Goal: Transaction & Acquisition: Obtain resource

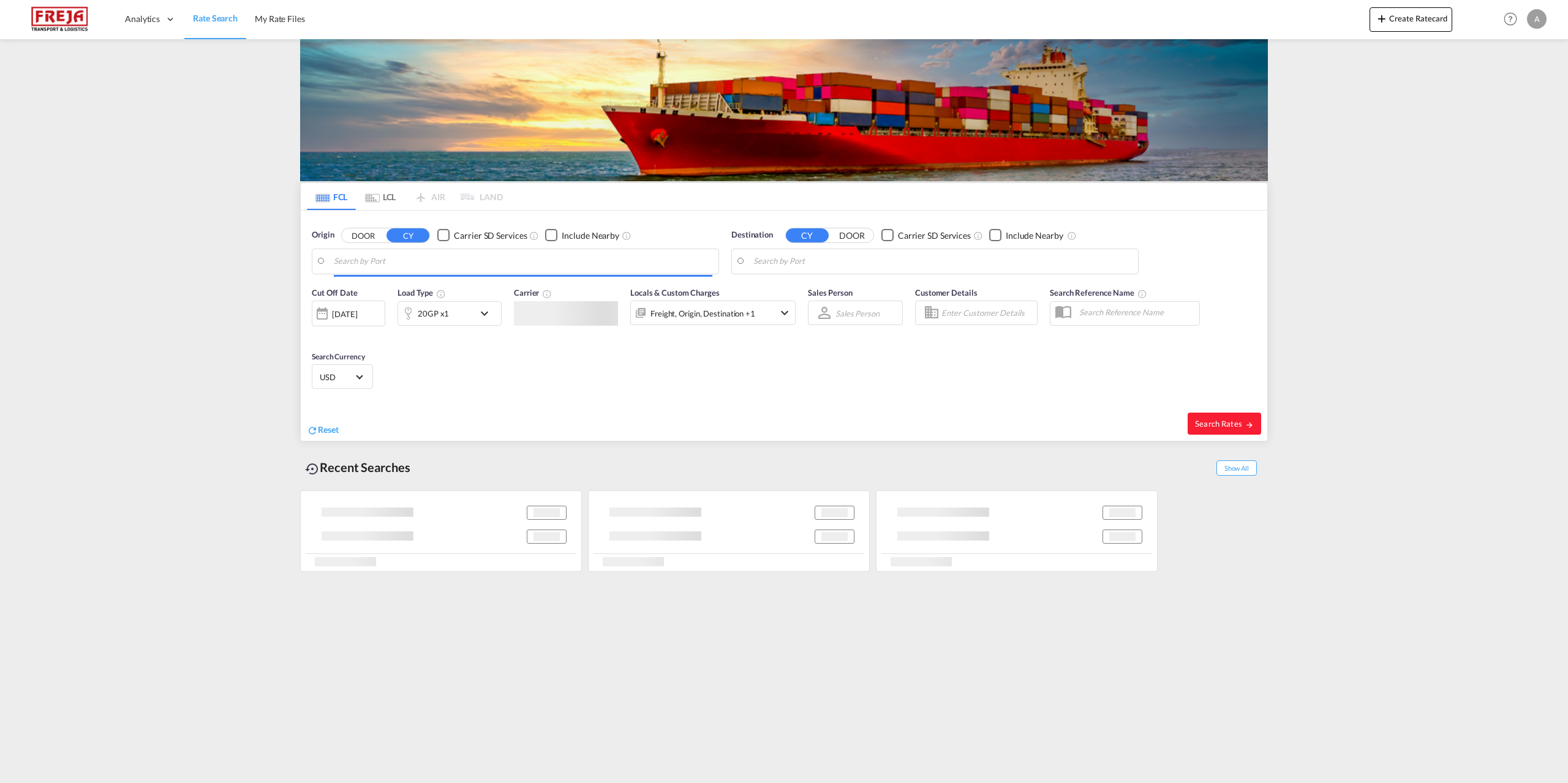
type input "[GEOGRAPHIC_DATA], DKFRC"
type input "[GEOGRAPHIC_DATA], EGPSD"
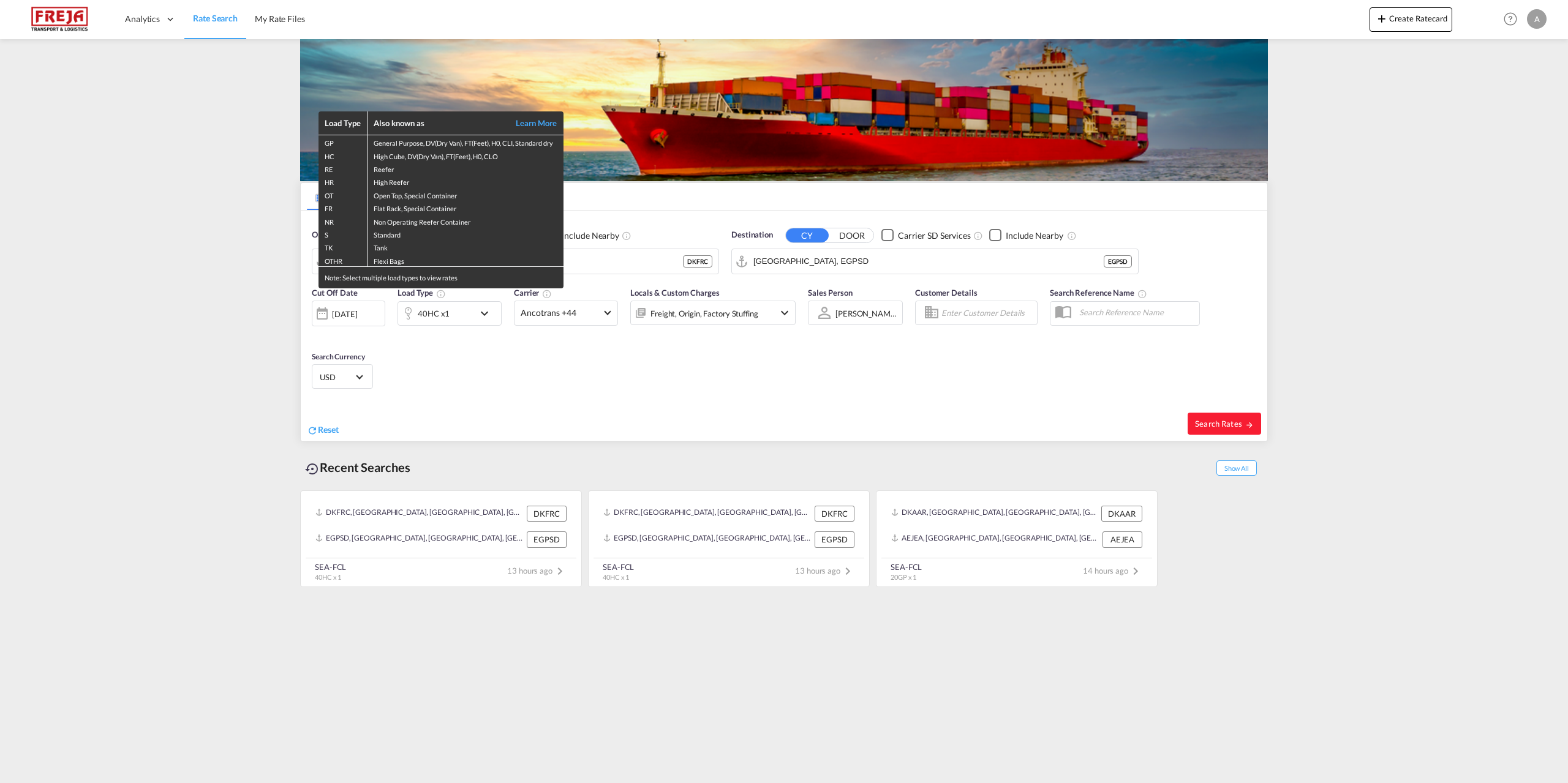
click at [329, 429] on div "Load Type Also known as Learn More GP General Purpose, DV(Dry Van), FT(Feet), H…" at bounding box center [784, 392] width 1568 height 783
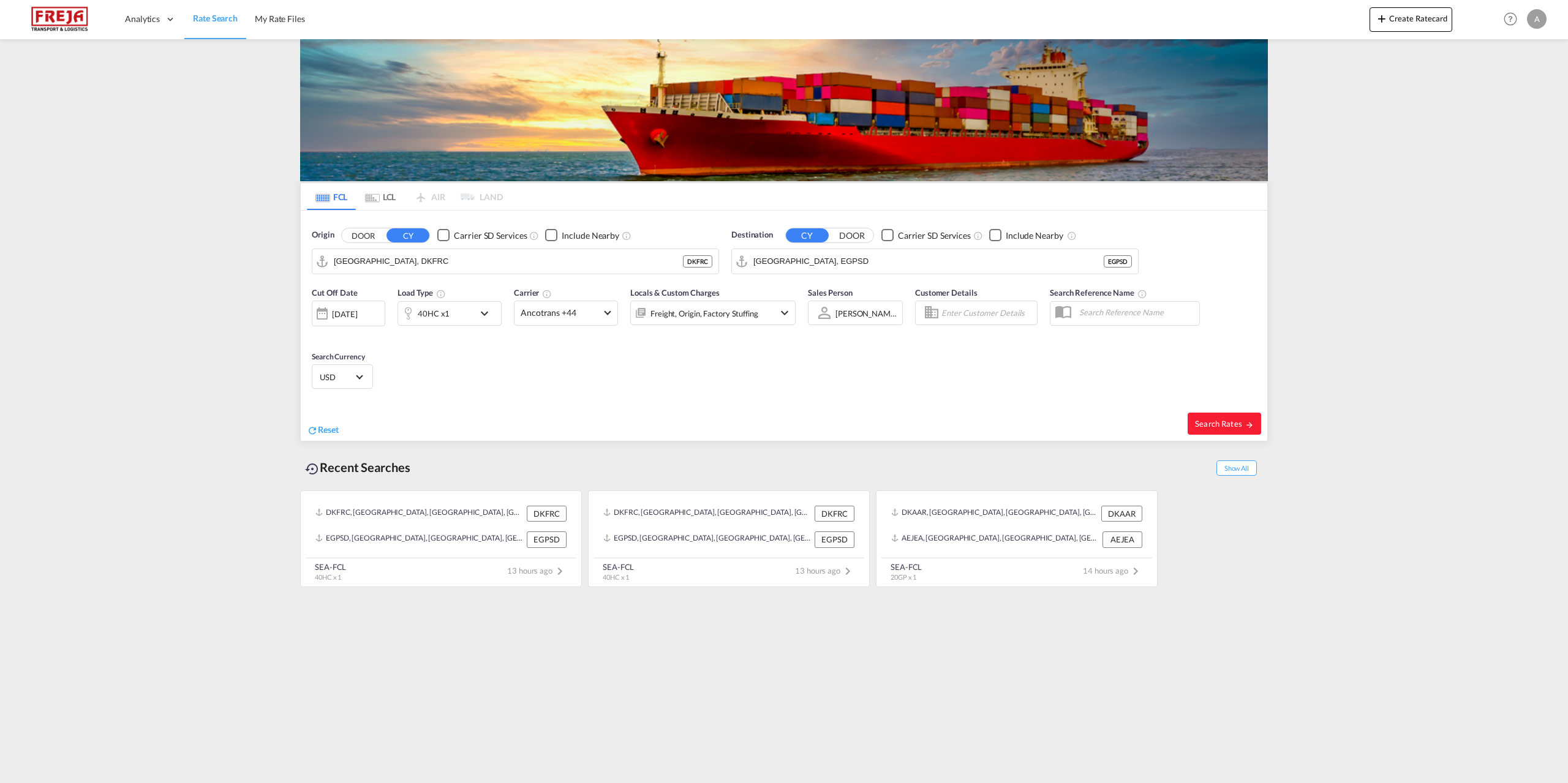
drag, startPoint x: 329, startPoint y: 428, endPoint x: 390, endPoint y: 382, distance: 76.4
click at [328, 428] on span "Reset" at bounding box center [328, 429] width 21 height 11
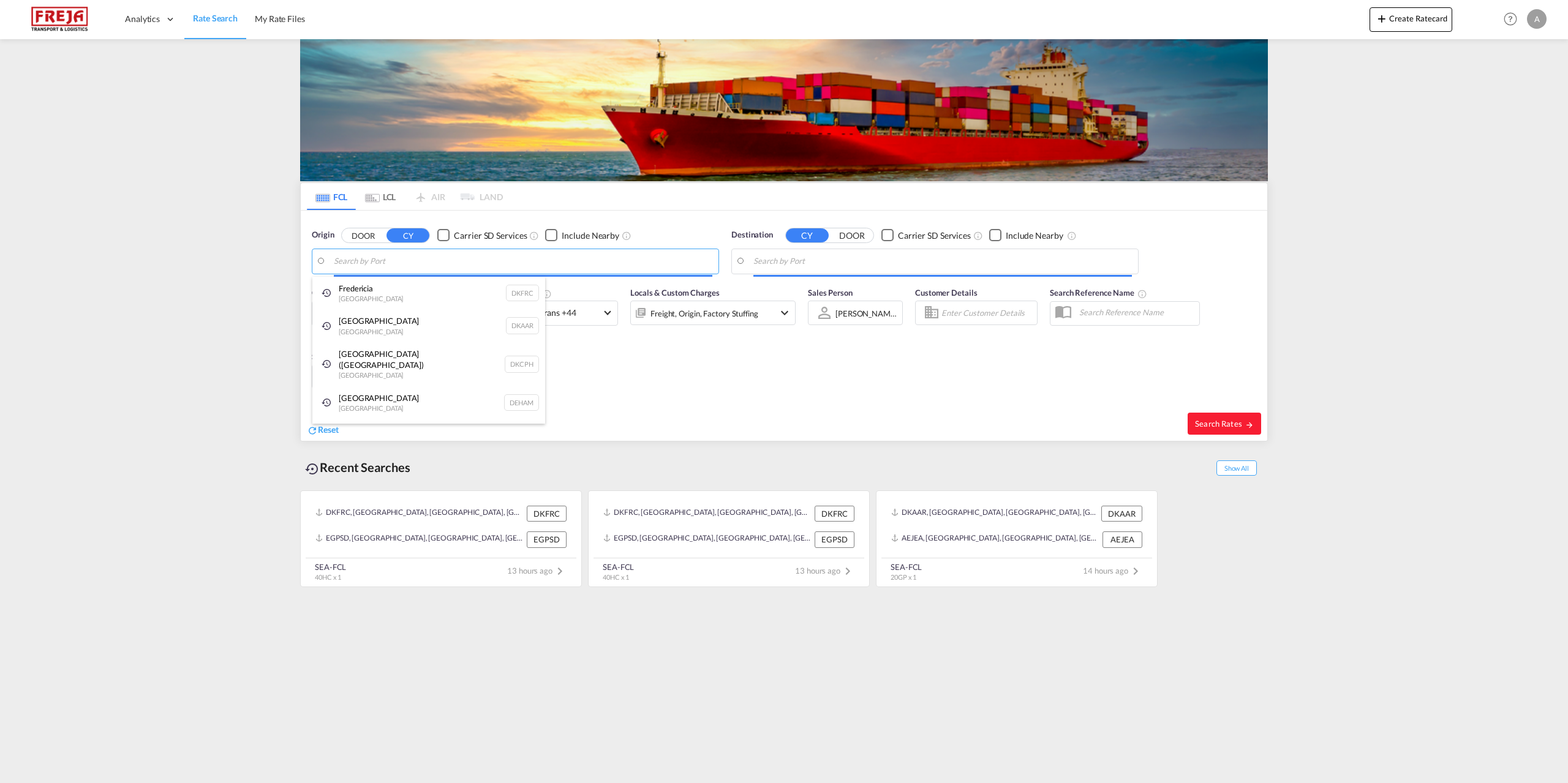
click at [450, 261] on body "Analytics Reports Dashboard Rate Search My Rate Files Analytics" at bounding box center [784, 392] width 1568 height 783
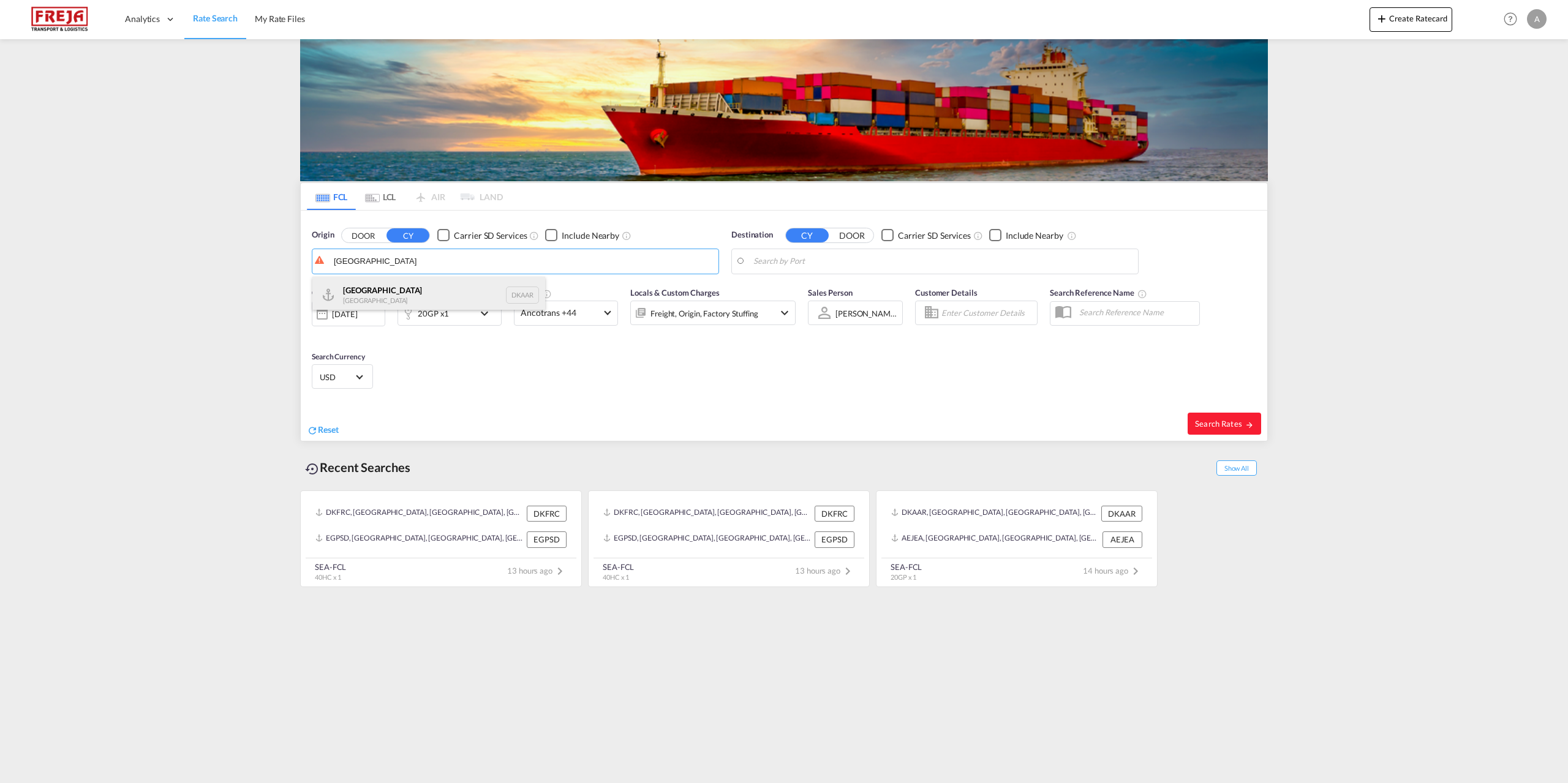
click at [373, 295] on div "Aarhus [GEOGRAPHIC_DATA] DKAAR" at bounding box center [428, 295] width 233 height 37
type input "[GEOGRAPHIC_DATA], [GEOGRAPHIC_DATA]"
click at [939, 257] on body "Analytics Reports Dashboard Rate Search My Rate Files Analytics" at bounding box center [784, 392] width 1568 height 783
click at [845, 296] on div "[GEOGRAPHIC_DATA] [GEOGRAPHIC_DATA]" at bounding box center [848, 295] width 233 height 37
type input "[GEOGRAPHIC_DATA], [GEOGRAPHIC_DATA]"
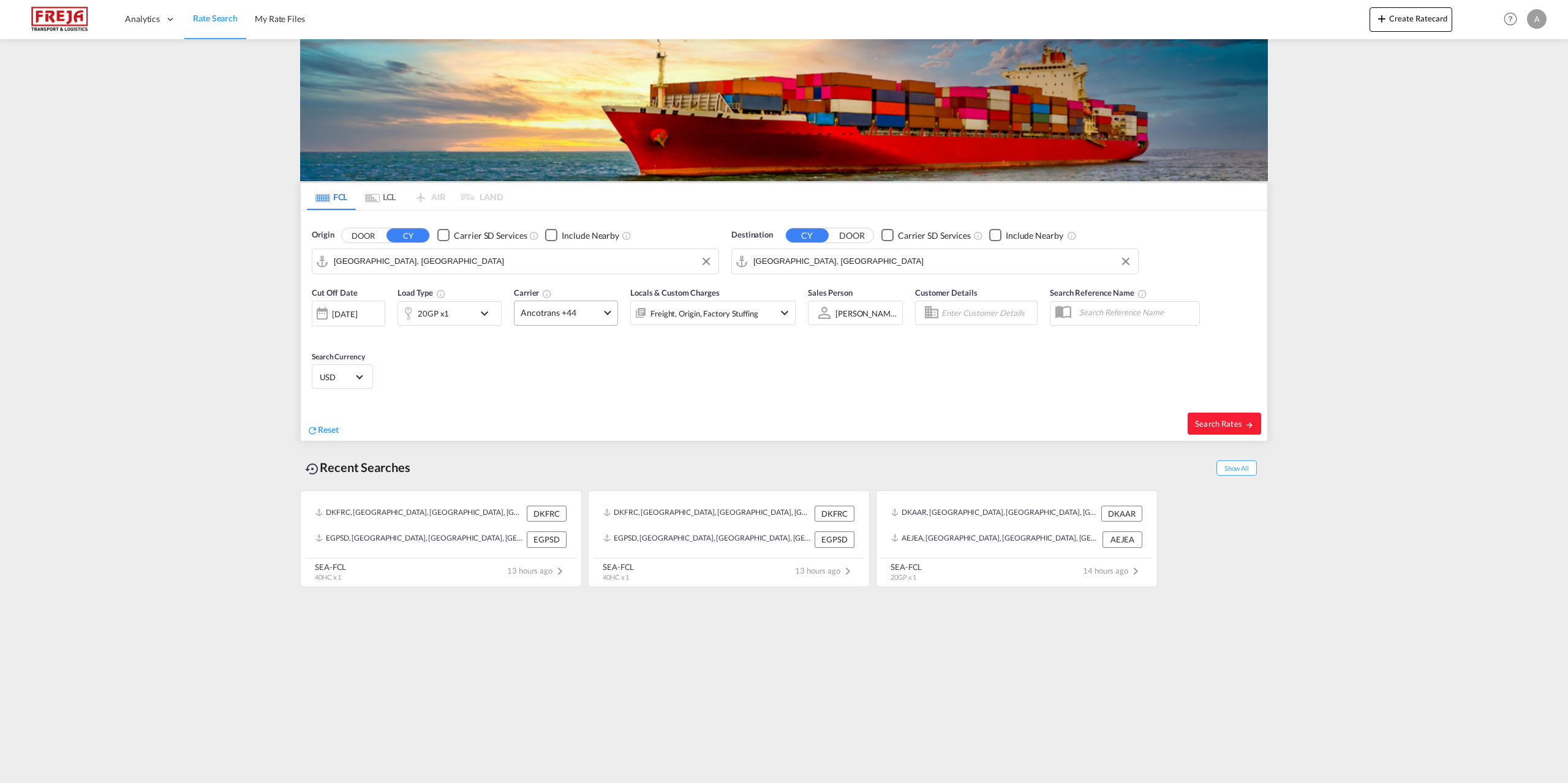
click at [607, 313] on span at bounding box center [608, 311] width 7 height 7
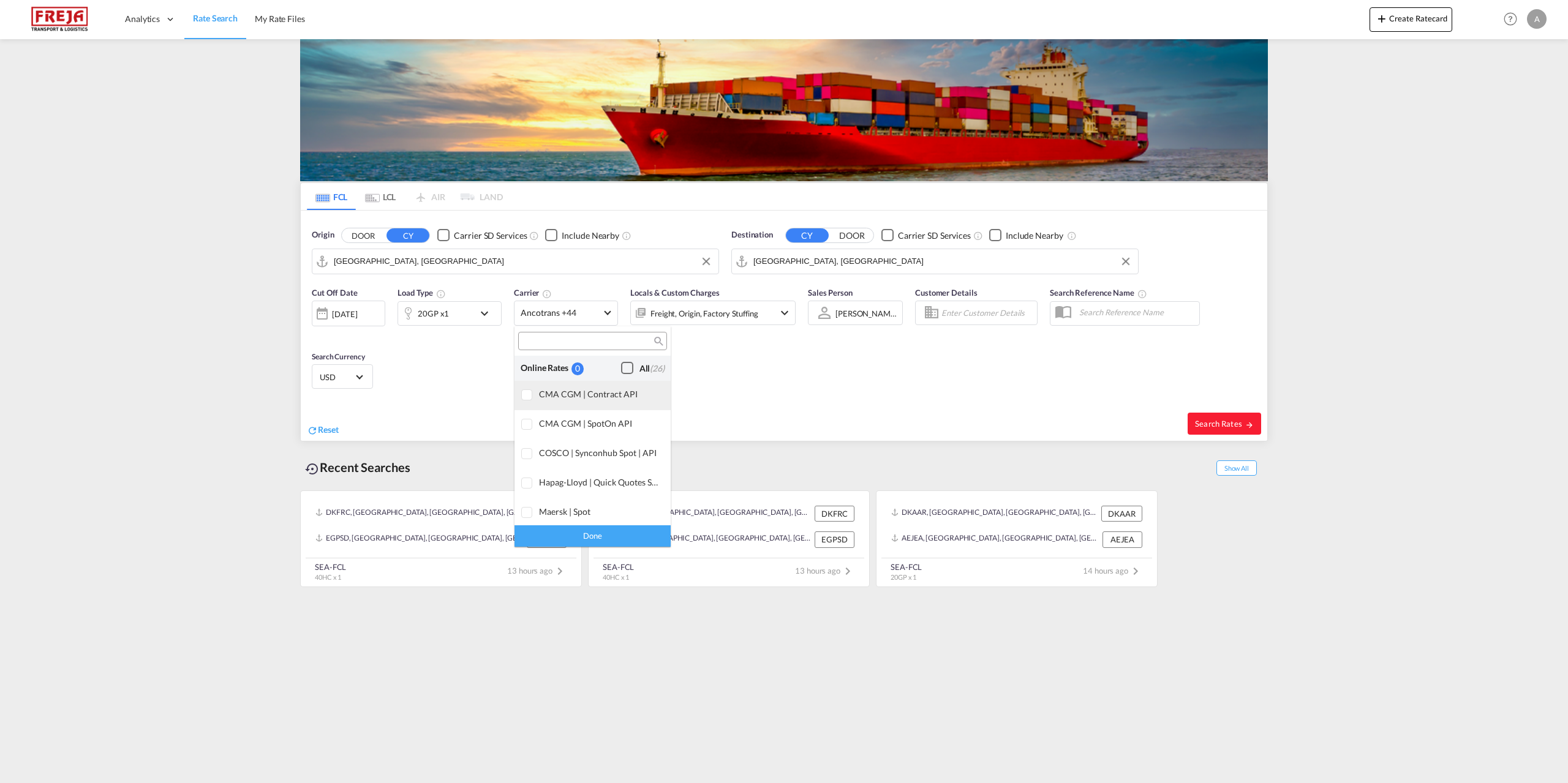
click at [524, 401] on div at bounding box center [527, 395] width 12 height 12
click at [622, 538] on div "Done" at bounding box center [593, 536] width 156 height 21
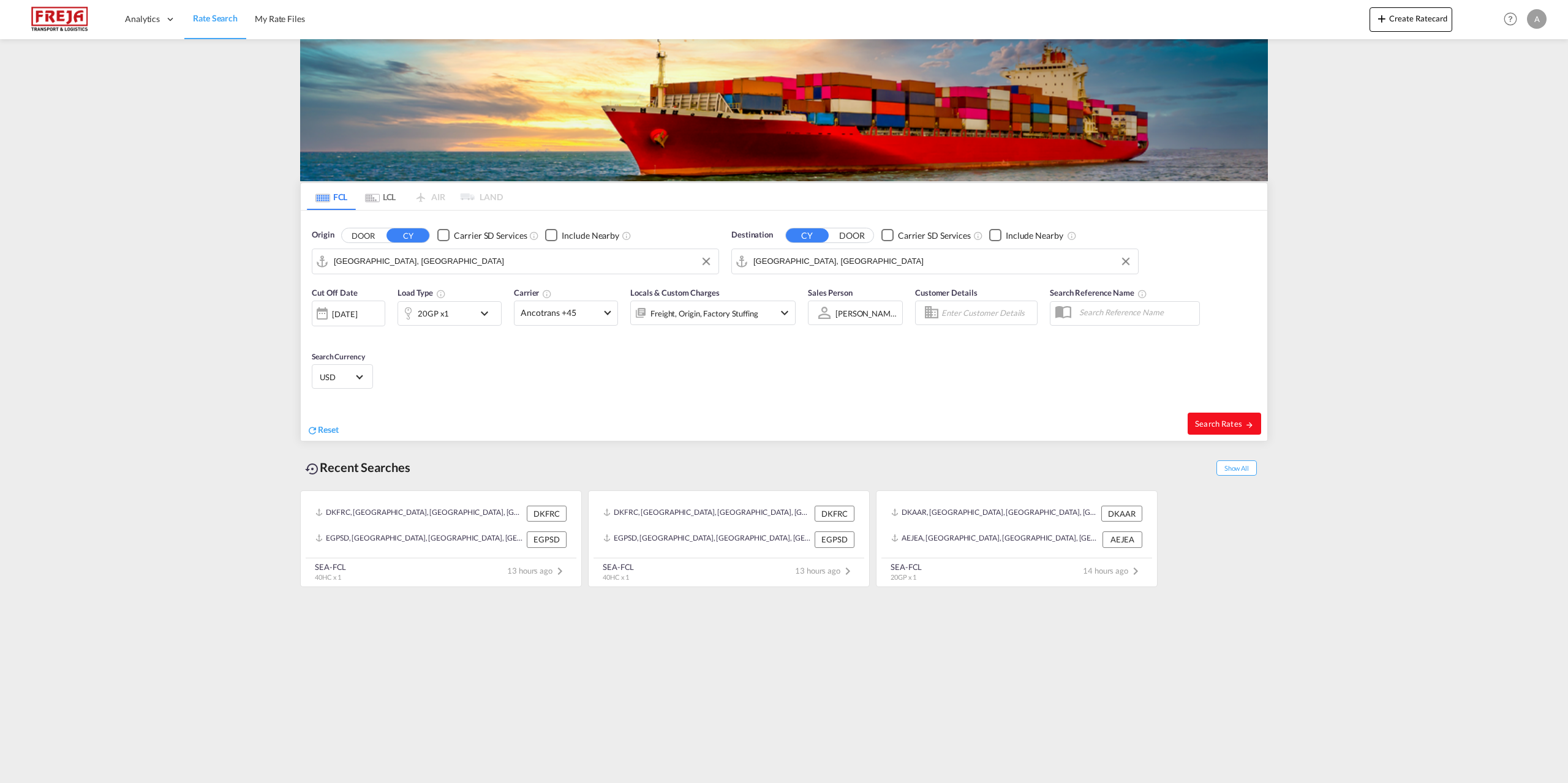
click at [1212, 420] on span "Search Rates" at bounding box center [1225, 424] width 59 height 10
type input "DKAAR to AEJEA / [DATE]"
